Goal: Transaction & Acquisition: Purchase product/service

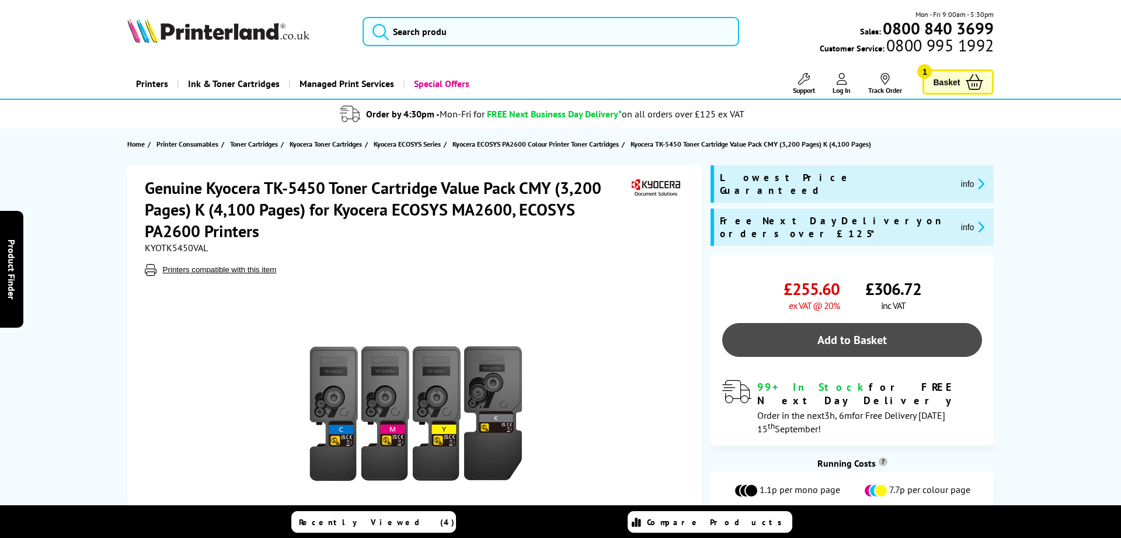
click at [855, 323] on link "Add to Basket" at bounding box center [852, 340] width 260 height 34
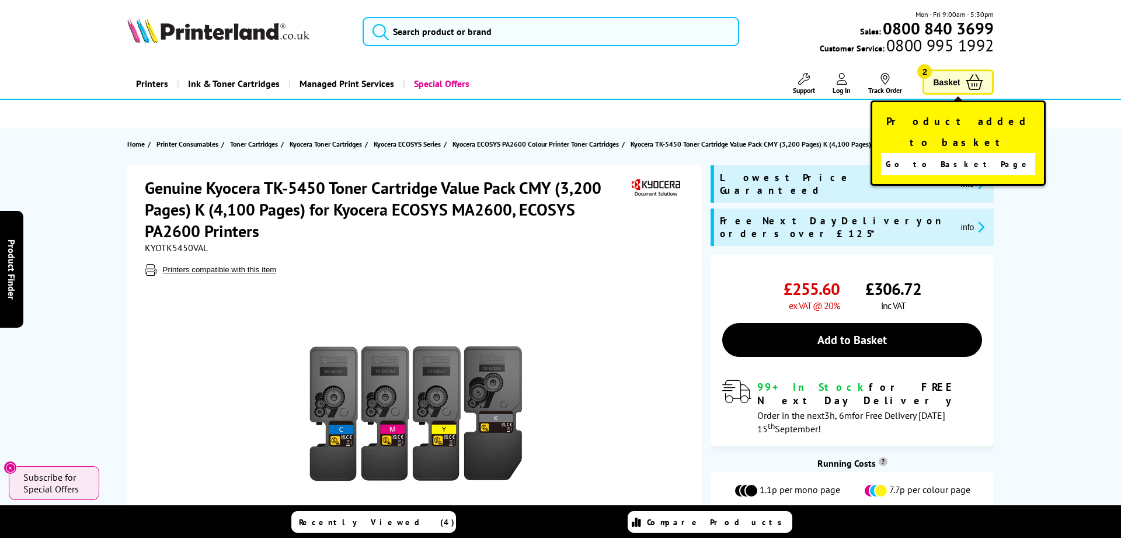
click at [954, 82] on span "Basket" at bounding box center [946, 82] width 27 height 16
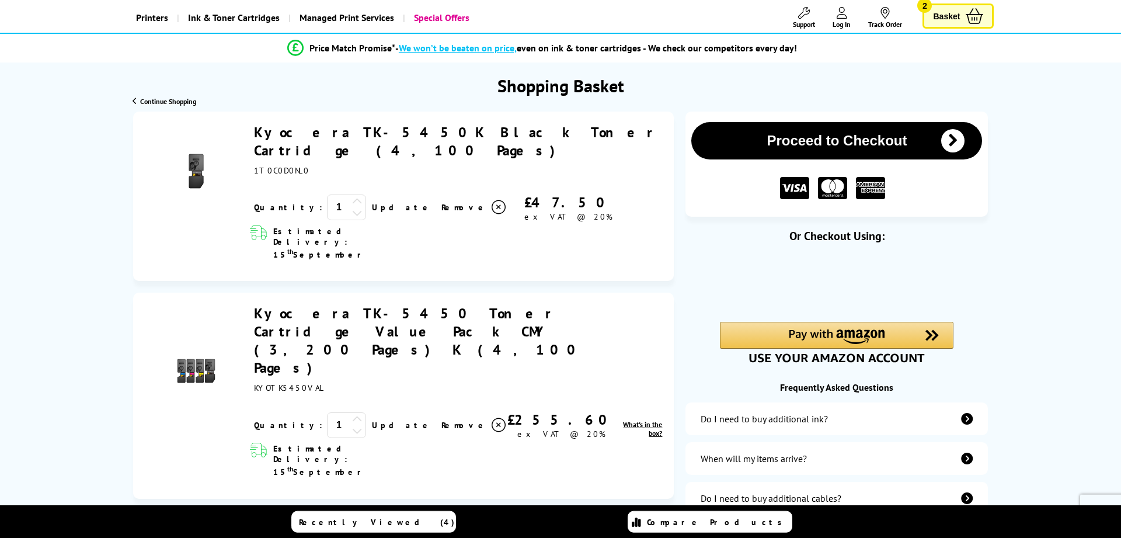
scroll to position [119, 0]
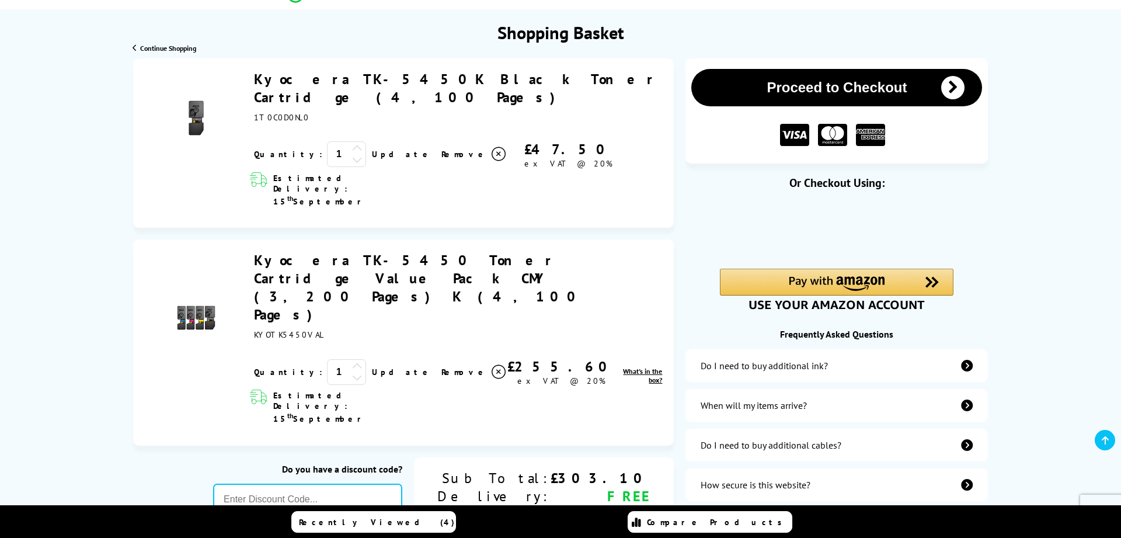
drag, startPoint x: 611, startPoint y: 439, endPoint x: 652, endPoint y: 444, distance: 40.7
click at [652, 457] on div "Sub Total: Delivery: VAT: Total: £303.10 FREE £60.62 £363.72" at bounding box center [544, 505] width 260 height 96
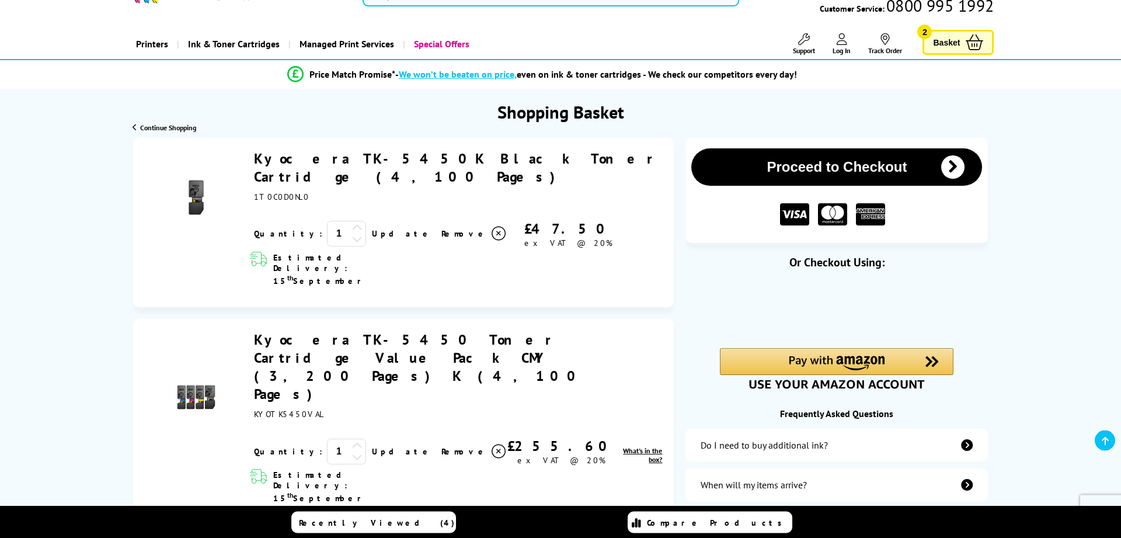
scroll to position [60, 0]
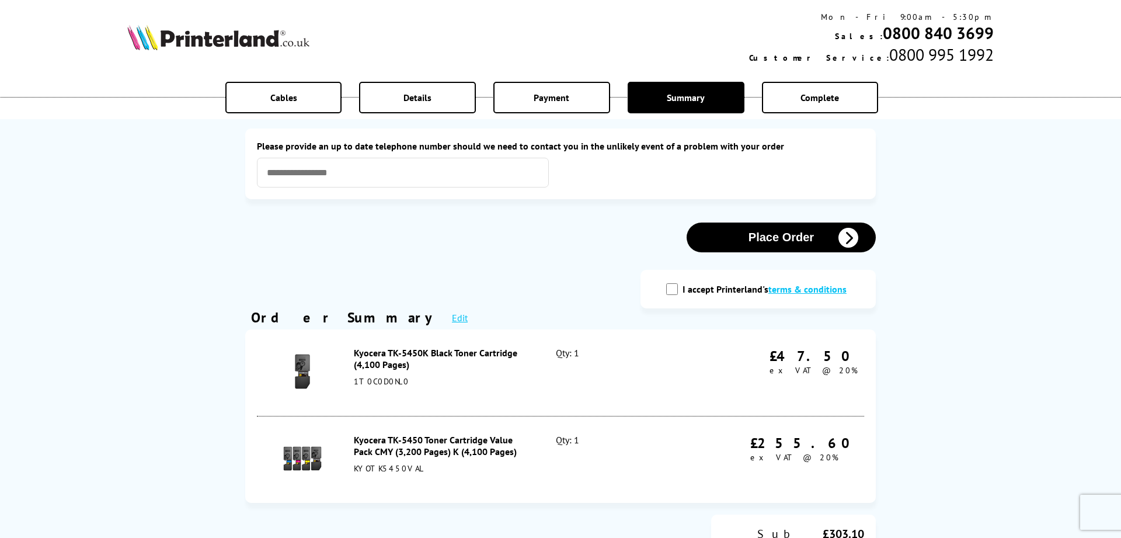
click at [678, 290] on input "I accept Printerland's terms & conditions" at bounding box center [672, 289] width 12 height 12
checkbox input "true"
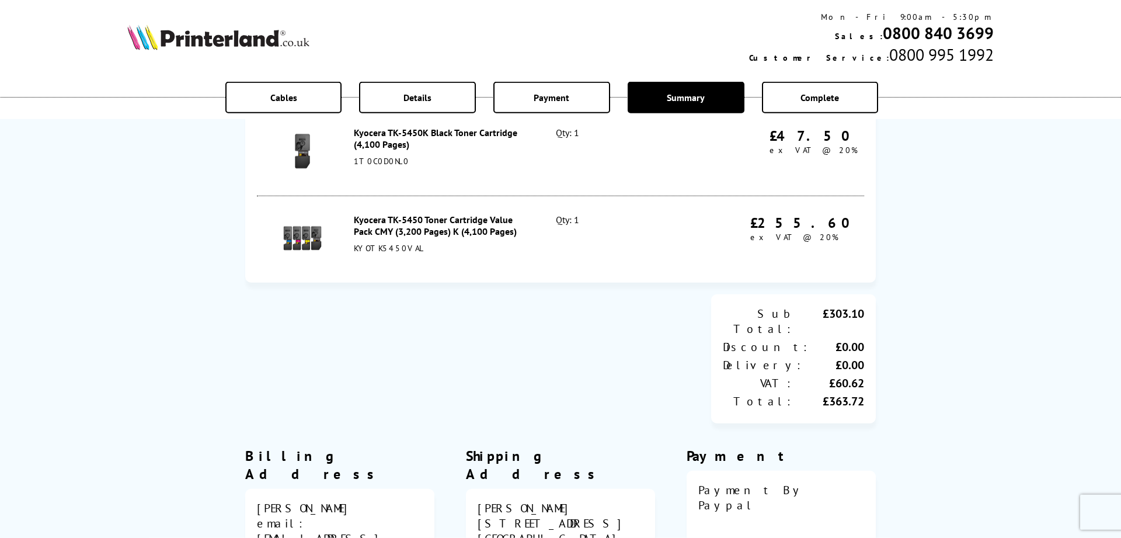
scroll to position [238, 0]
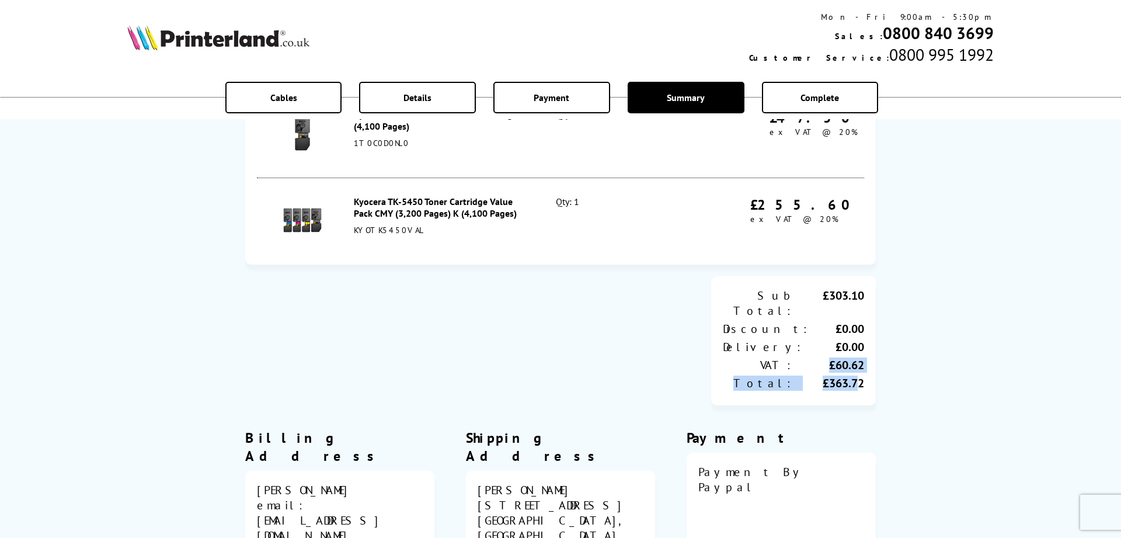
drag, startPoint x: 828, startPoint y: 352, endPoint x: 858, endPoint y: 378, distance: 39.8
click at [858, 378] on div "Sub Total: £303.10 Discount: £0.00 Delivery: £0.00 VAT: £60.62 Total: £363.72" at bounding box center [793, 340] width 165 height 129
click at [1049, 325] on div "Cables Details Payment Summary Complete Please correct the following errors wit…" at bounding box center [560, 280] width 1121 height 1036
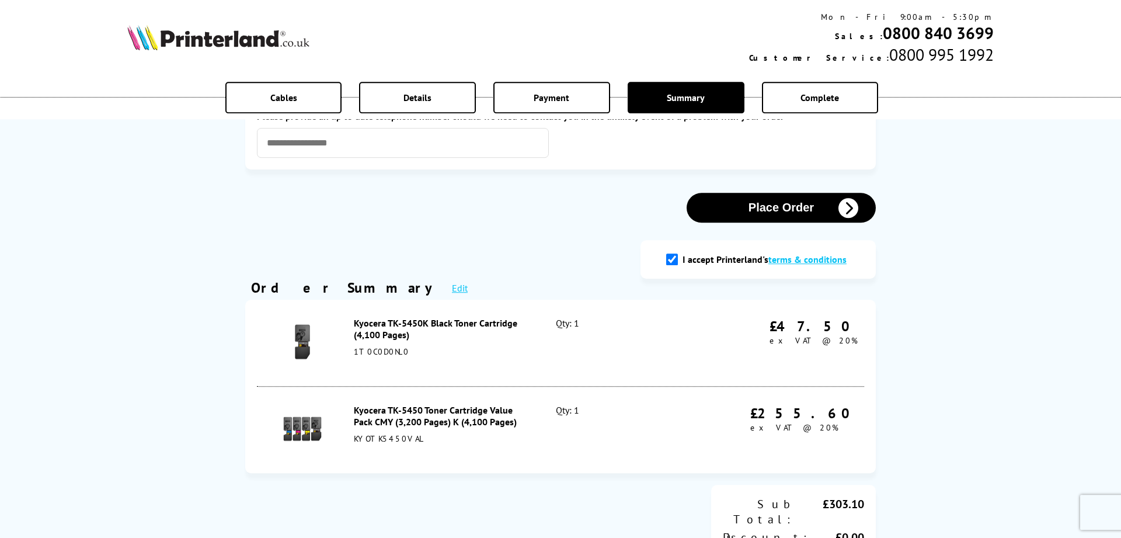
scroll to position [0, 0]
